Goal: Task Accomplishment & Management: Manage account settings

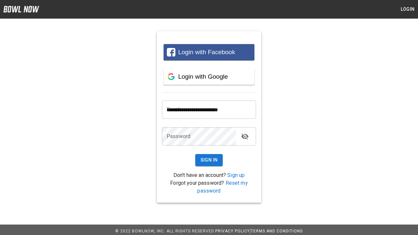
type input "**********"
click at [209, 160] on button "Sign In" at bounding box center [209, 160] width 28 height 12
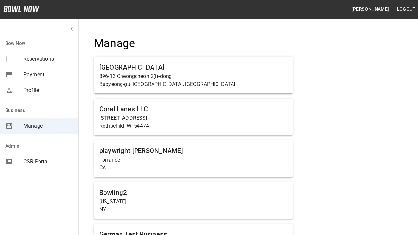
click at [39, 126] on span "Manage" at bounding box center [48, 126] width 50 height 8
